Goal: Task Accomplishment & Management: Use online tool/utility

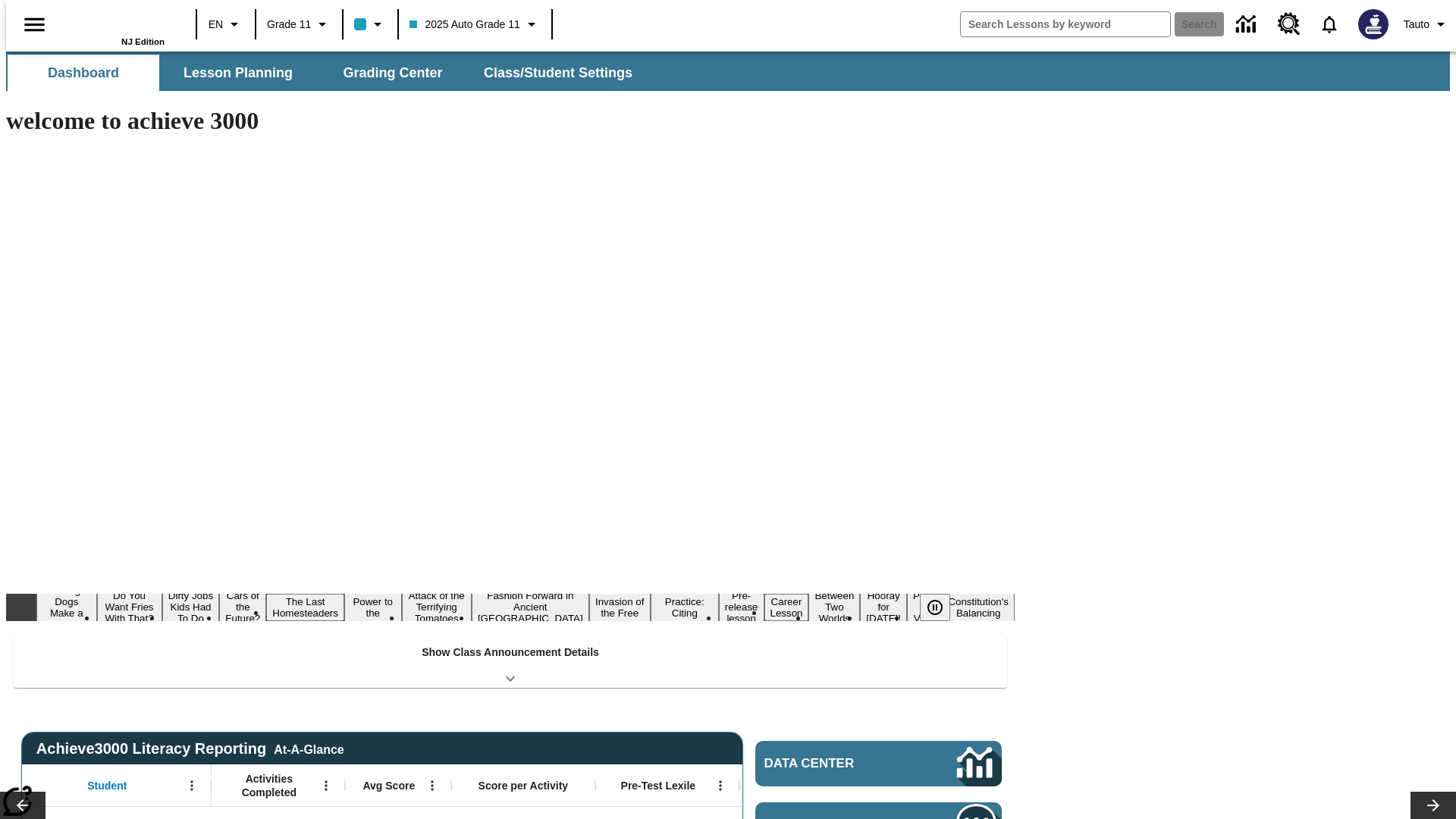
type input "-1"
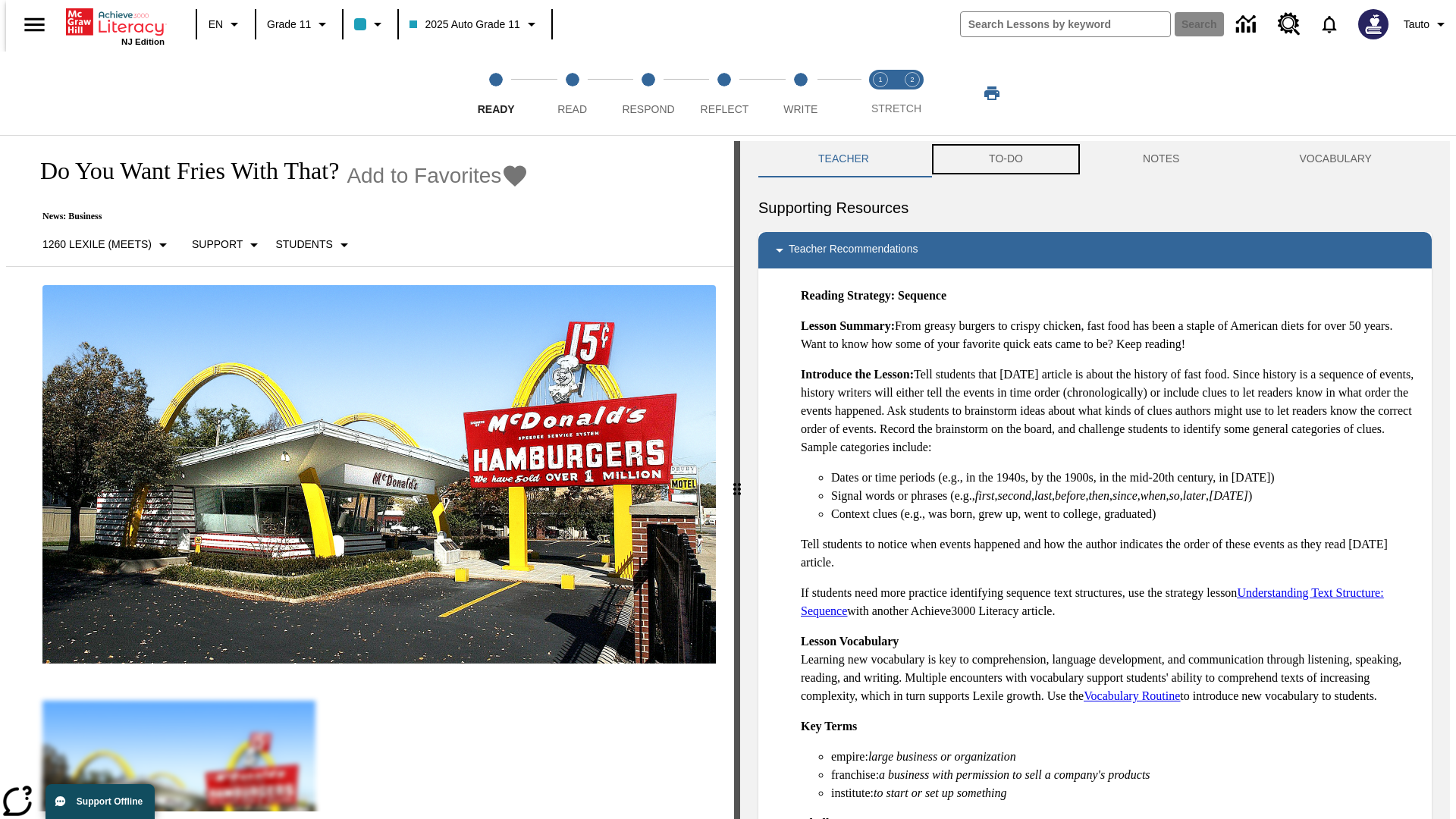
click at [1004, 160] on button "TO-DO" at bounding box center [1005, 160] width 154 height 37
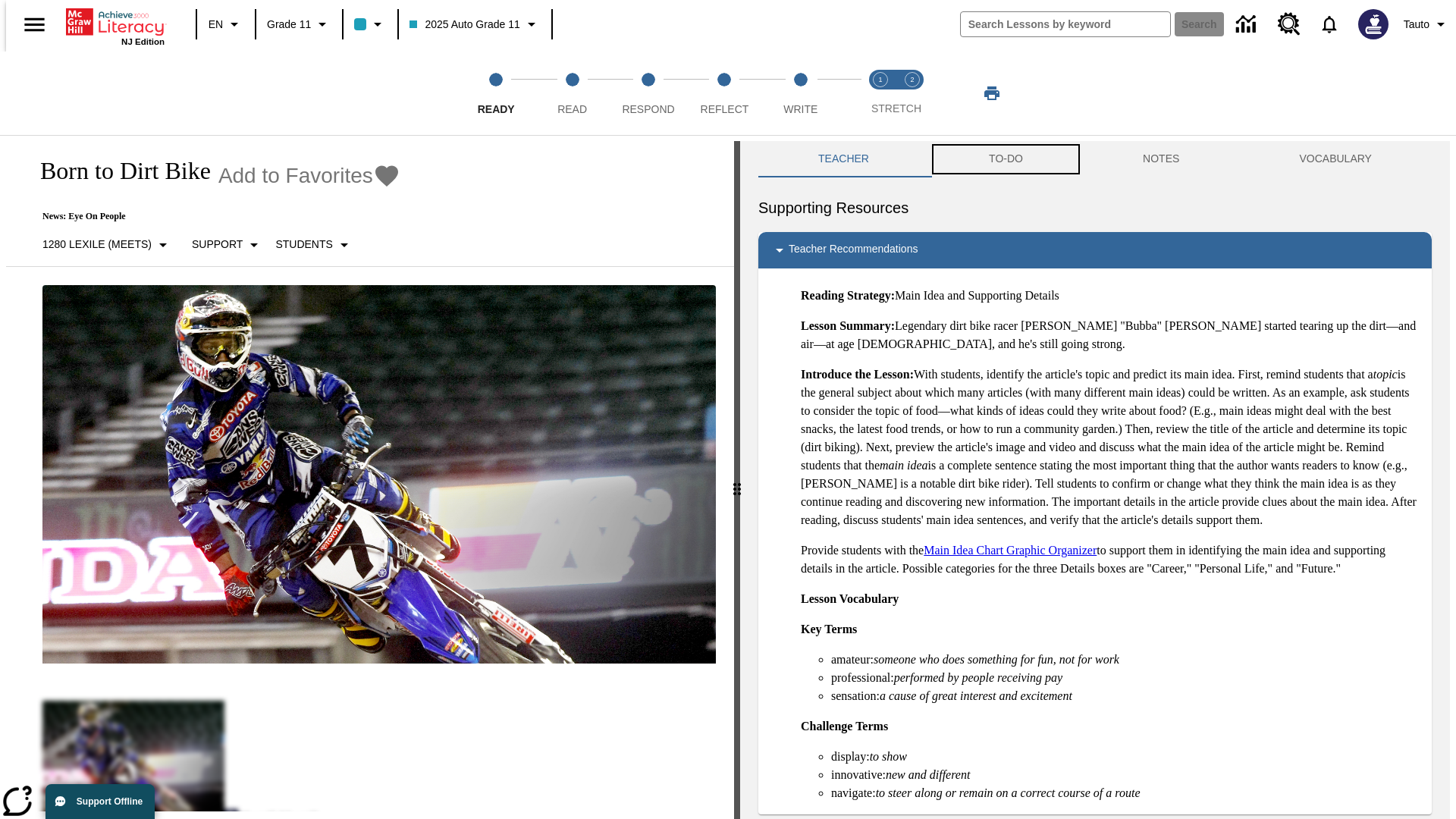
click at [1004, 160] on button "TO-DO" at bounding box center [1005, 160] width 154 height 37
